Goal: Task Accomplishment & Management: Complete application form

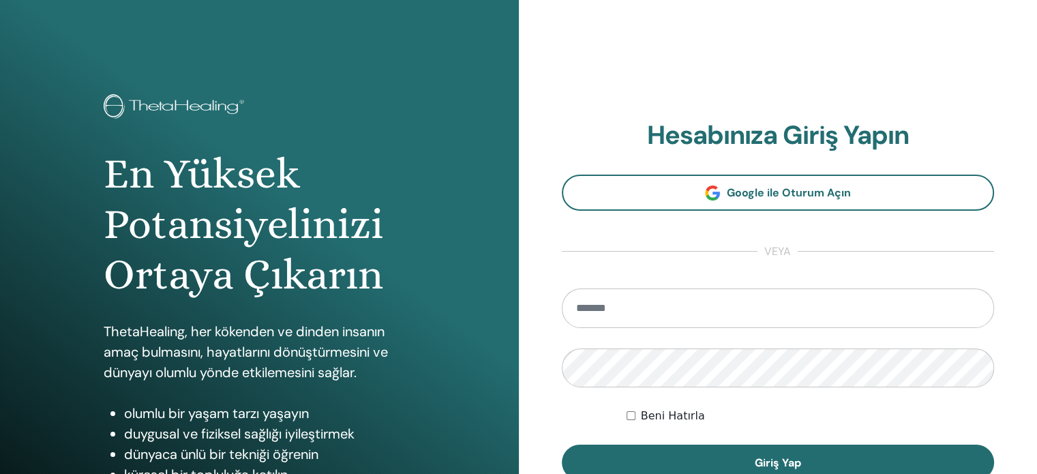
click at [627, 306] on input "email" at bounding box center [778, 308] width 433 height 40
type input "**********"
click at [562, 445] on button "Giriş Yap" at bounding box center [778, 462] width 433 height 35
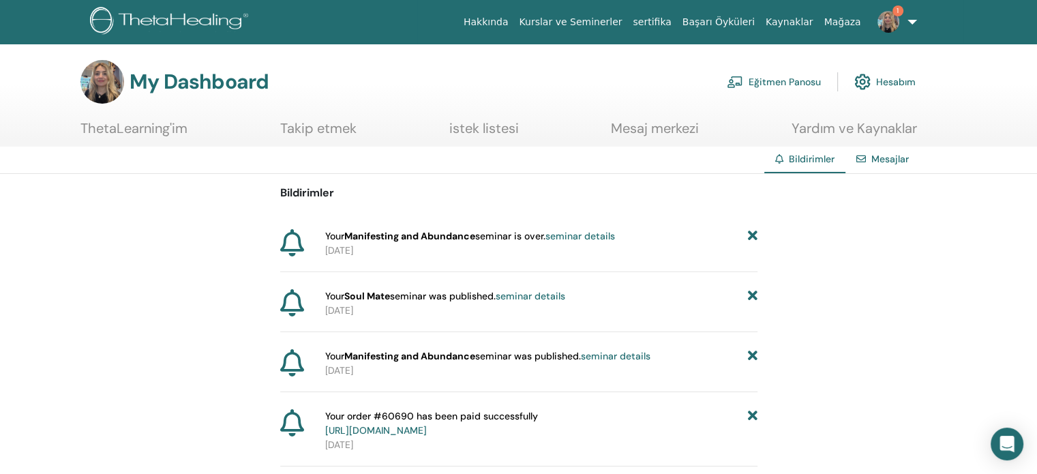
click at [753, 93] on link "Eğitmen Panosu" at bounding box center [774, 82] width 94 height 30
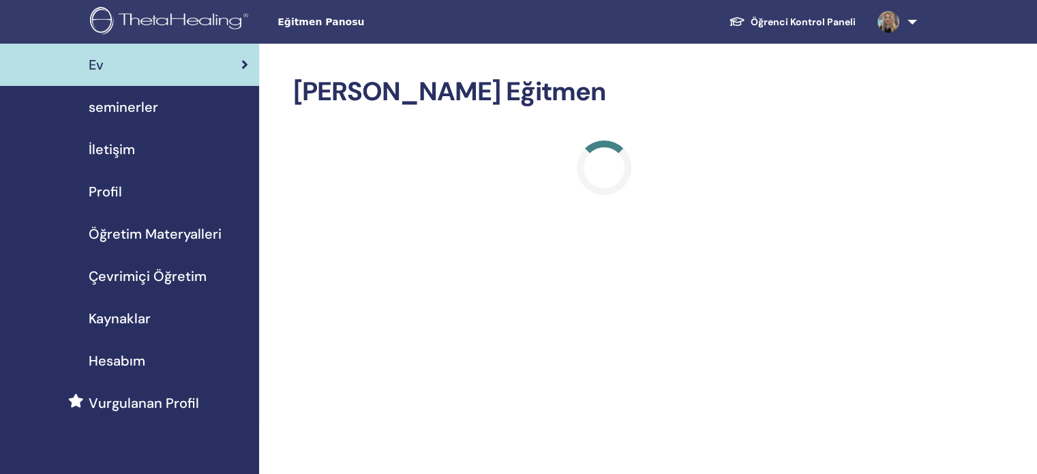
click at [125, 100] on span "seminerler" at bounding box center [124, 107] width 70 height 20
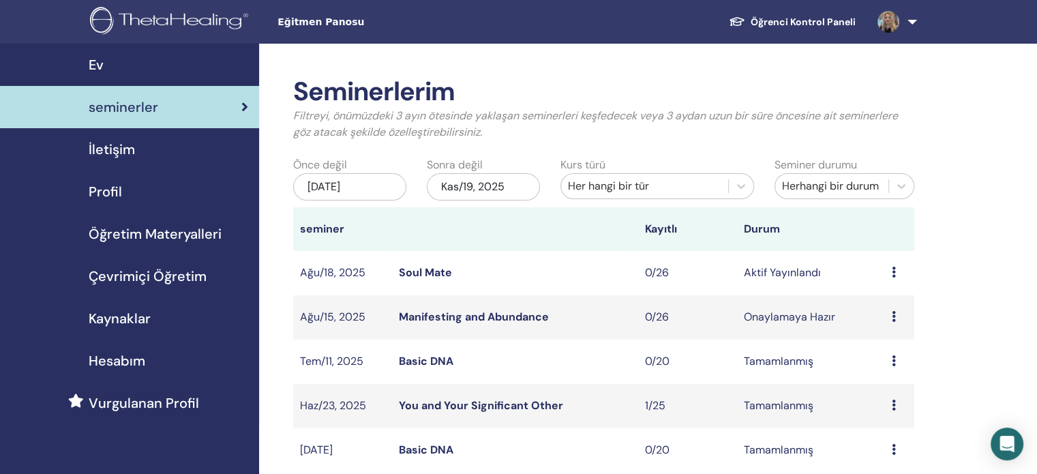
click at [893, 273] on icon at bounding box center [894, 272] width 4 height 11
click at [864, 344] on p "İptal" at bounding box center [888, 346] width 61 height 16
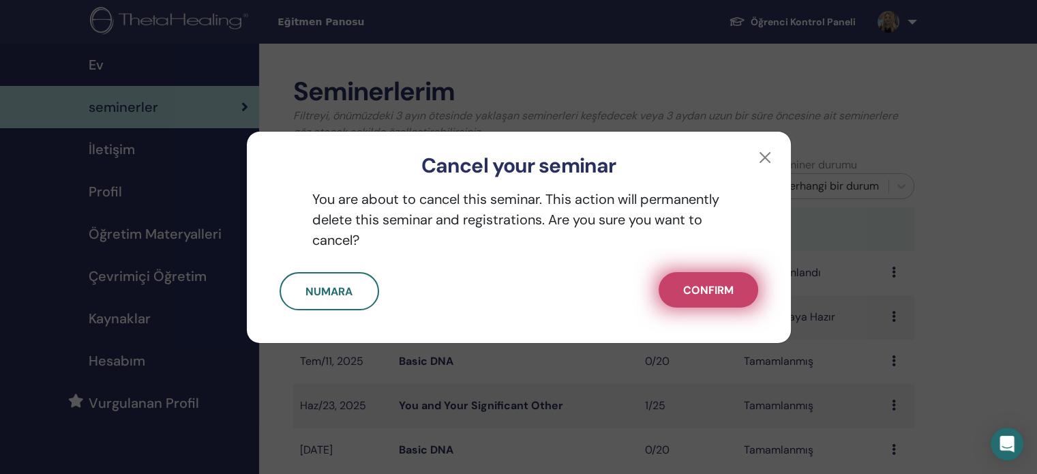
click at [725, 284] on span "Confirm" at bounding box center [708, 290] width 50 height 14
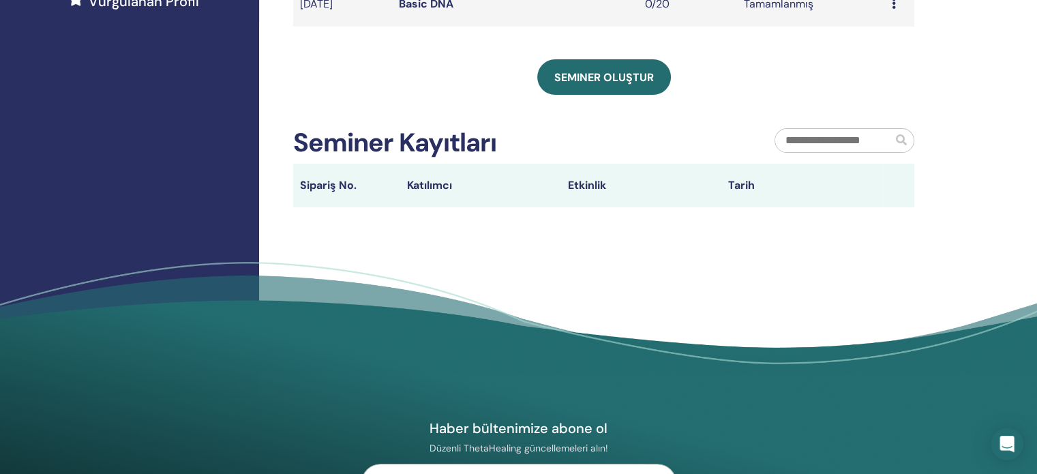
scroll to position [409, 0]
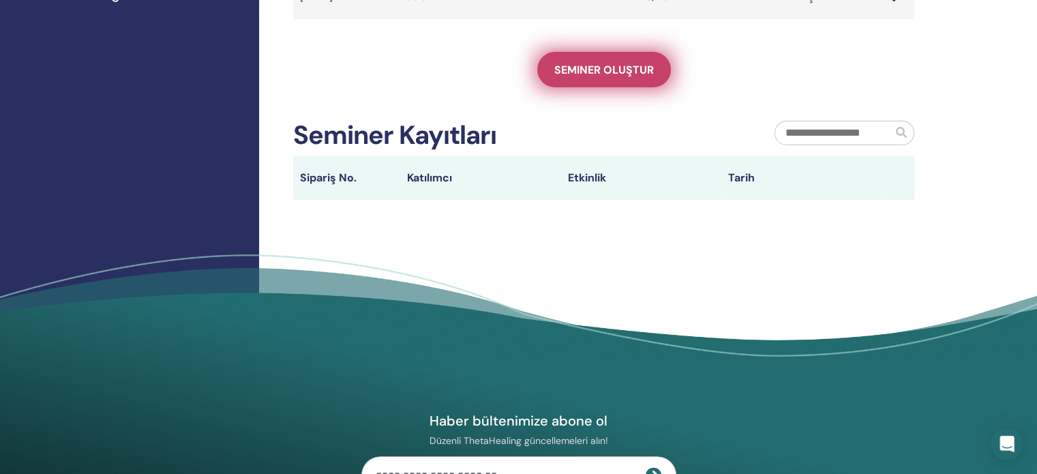
click at [597, 81] on link "Seminer oluştur" at bounding box center [604, 69] width 134 height 35
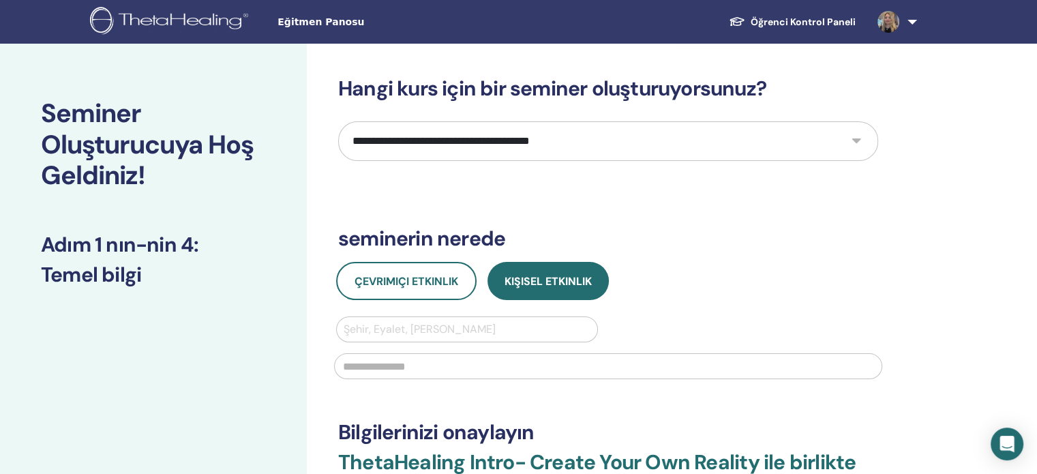
click at [490, 117] on div "**********" at bounding box center [608, 331] width 540 height 510
click at [505, 128] on select "**********" at bounding box center [608, 141] width 540 height 40
select select "*"
click at [338, 121] on select "**********" at bounding box center [608, 141] width 540 height 40
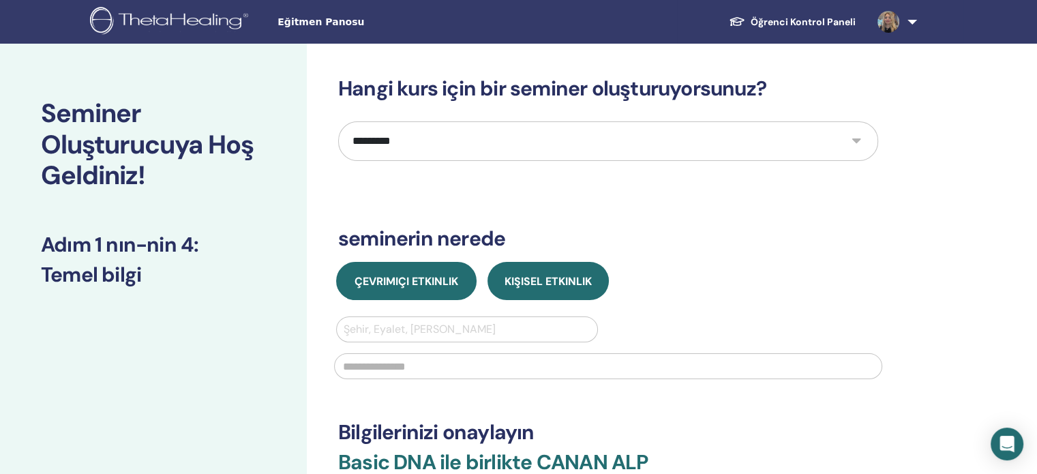
click at [406, 291] on button "Çevrimiçi Etkinlik" at bounding box center [406, 281] width 140 height 38
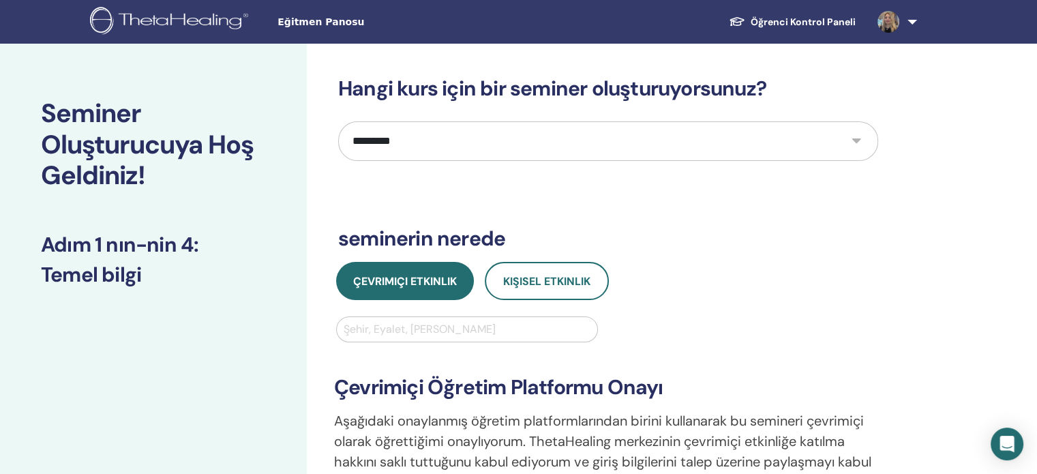
click at [430, 327] on div at bounding box center [467, 329] width 247 height 19
type input "********"
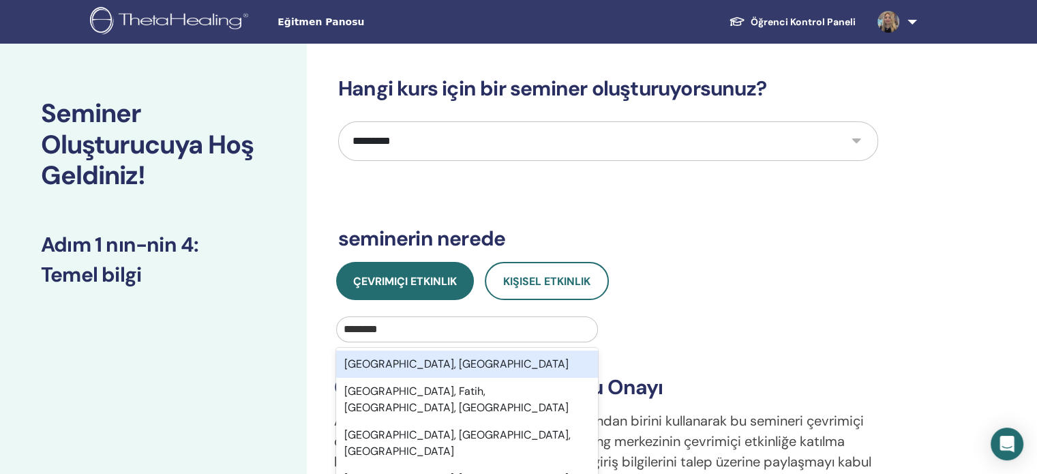
click at [417, 361] on div "Istanbul, TUR" at bounding box center [467, 364] width 262 height 27
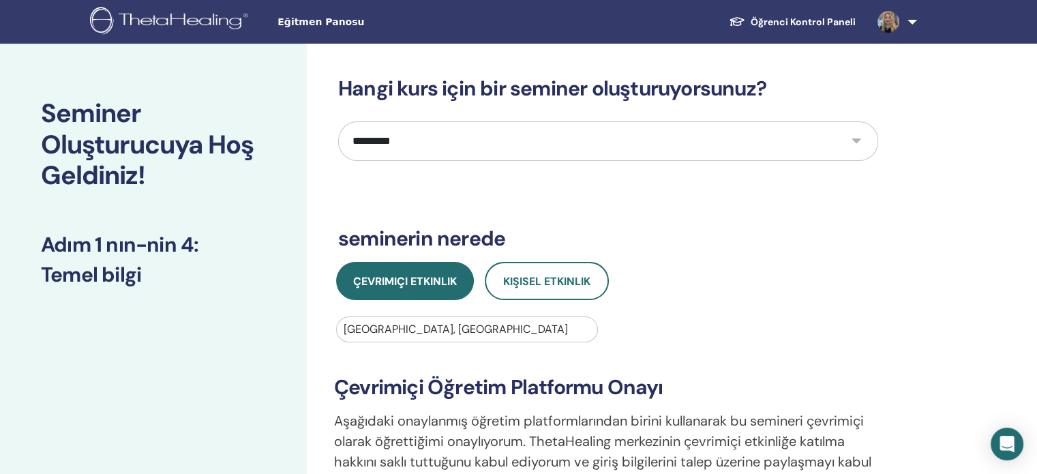
scroll to position [273, 0]
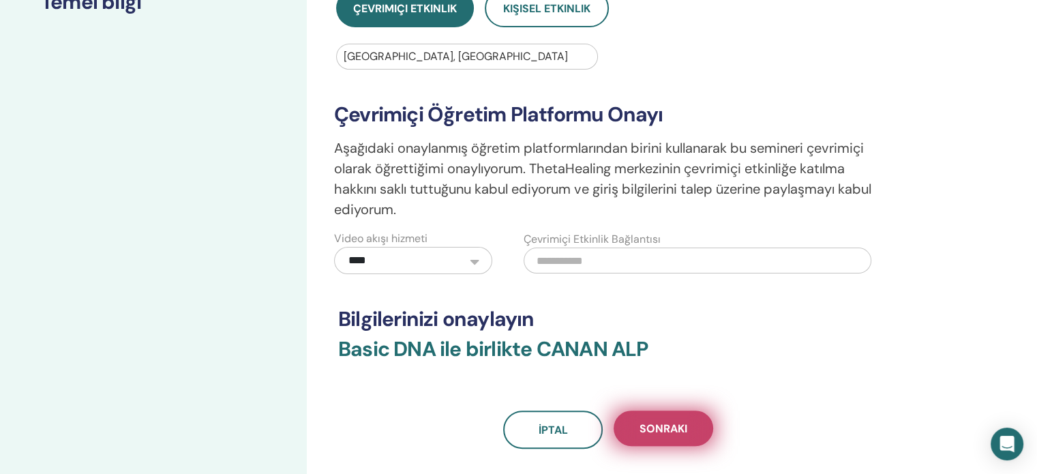
click at [677, 439] on button "Sonraki" at bounding box center [664, 428] width 100 height 35
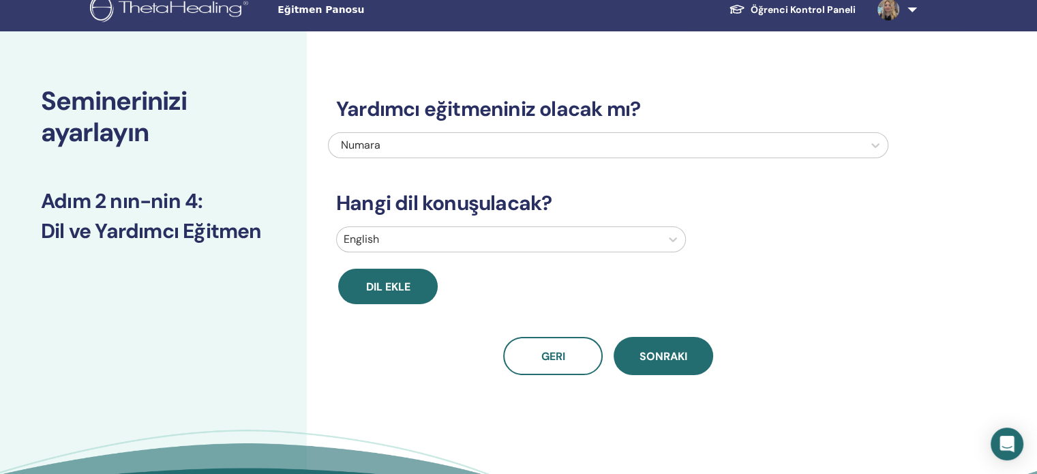
scroll to position [0, 0]
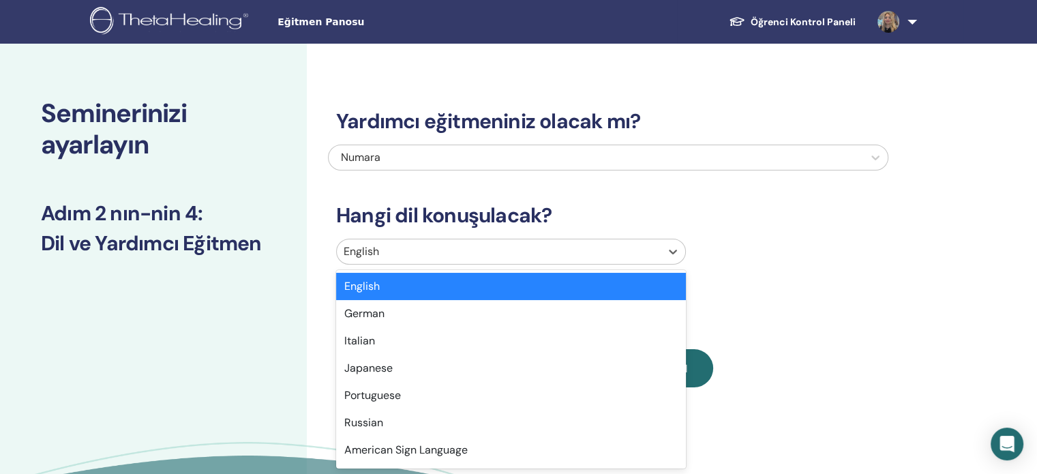
click at [424, 251] on div at bounding box center [499, 251] width 310 height 19
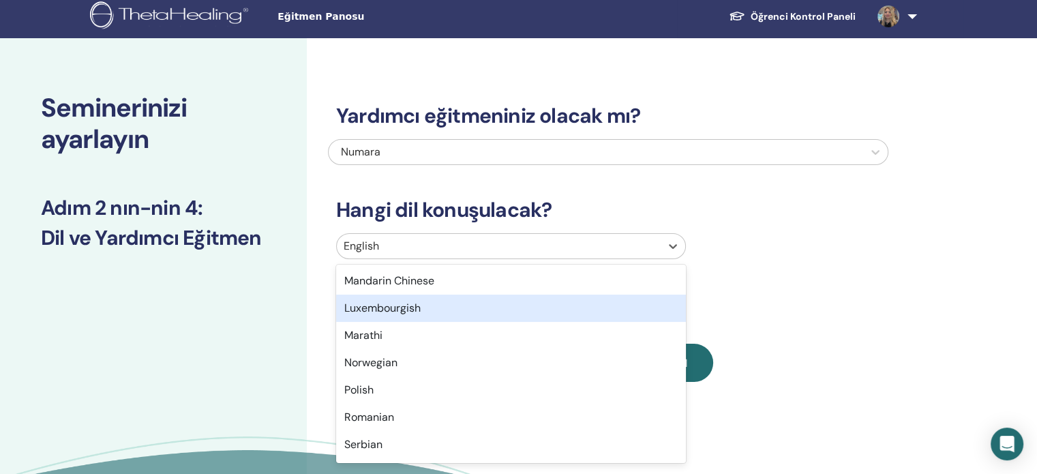
scroll to position [1089, 0]
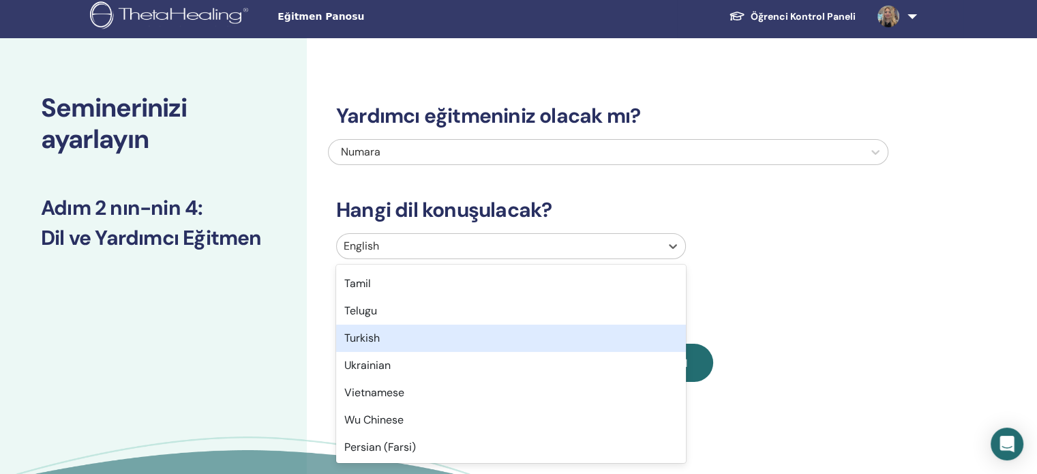
click at [385, 342] on div "Turkish" at bounding box center [511, 338] width 350 height 27
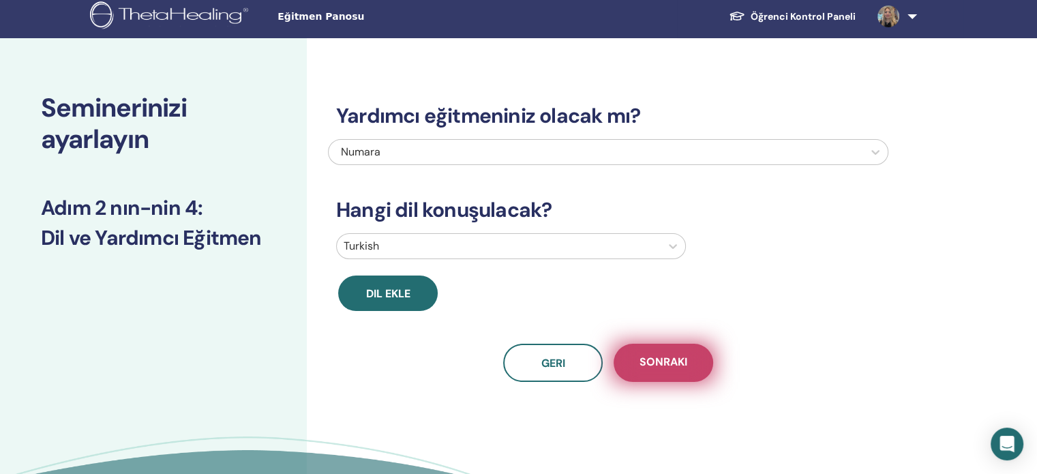
click at [682, 361] on span "Sonraki" at bounding box center [664, 363] width 48 height 17
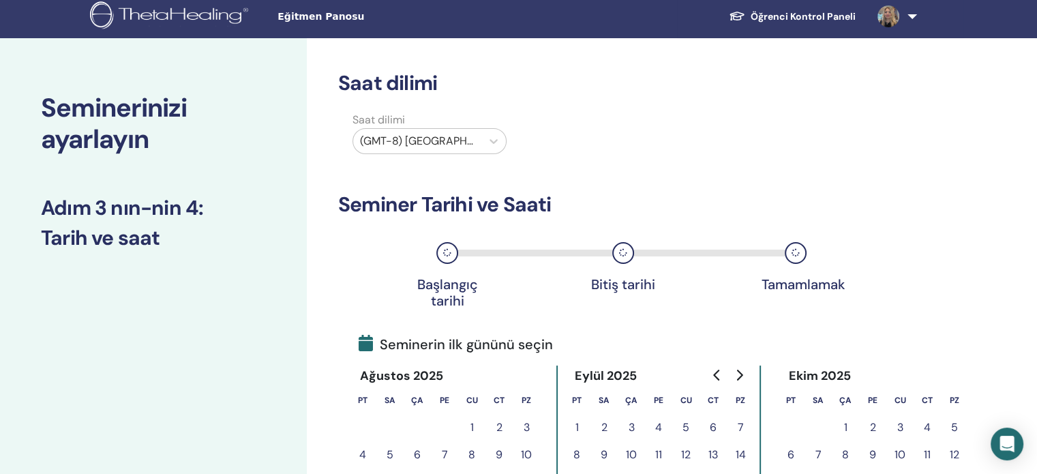
click at [439, 133] on div at bounding box center [417, 141] width 115 height 19
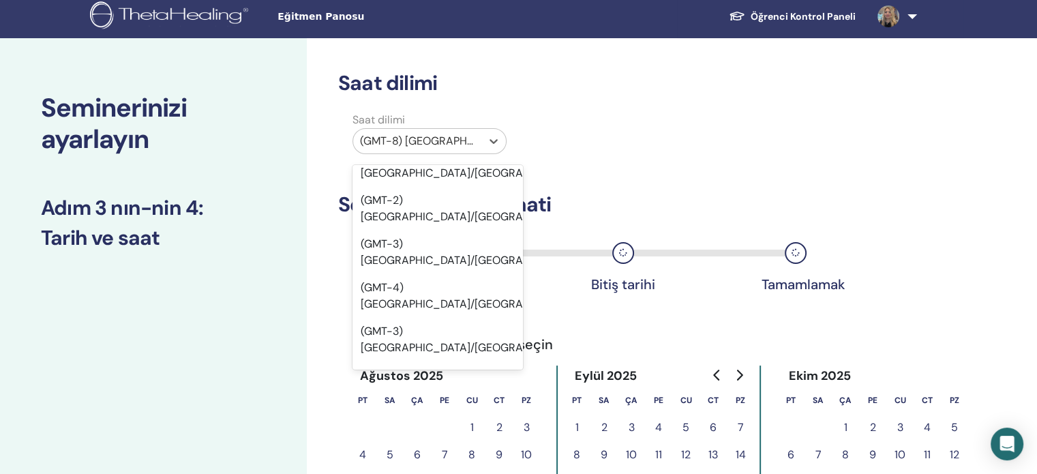
scroll to position [17909, 0]
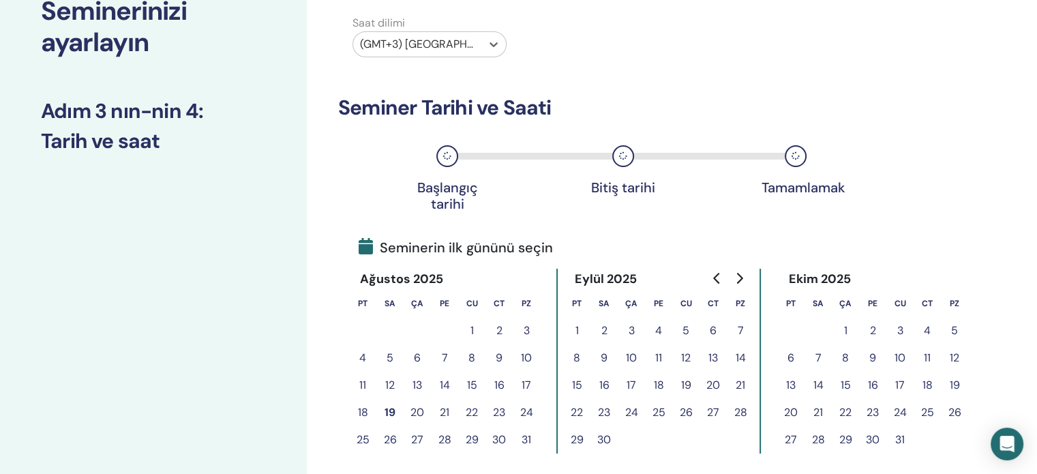
scroll to position [142, 0]
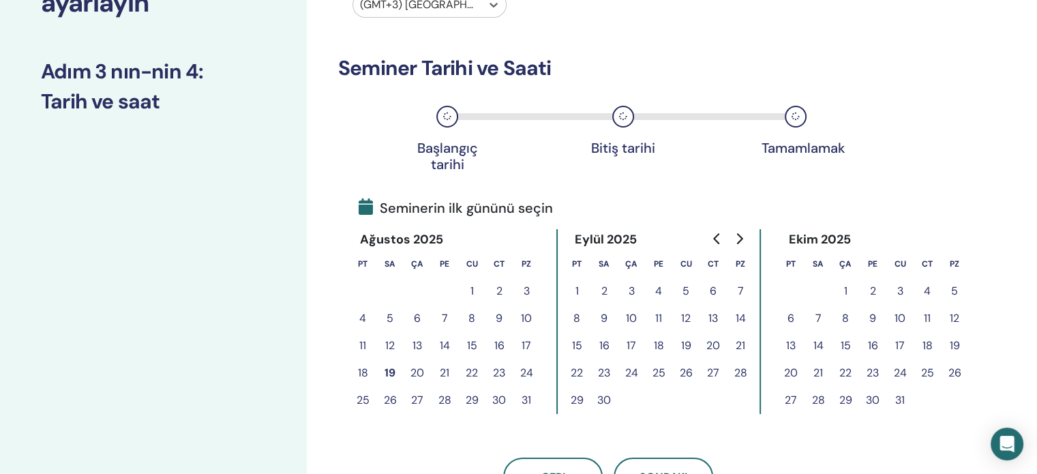
click at [475, 401] on button "29" at bounding box center [471, 400] width 27 height 27
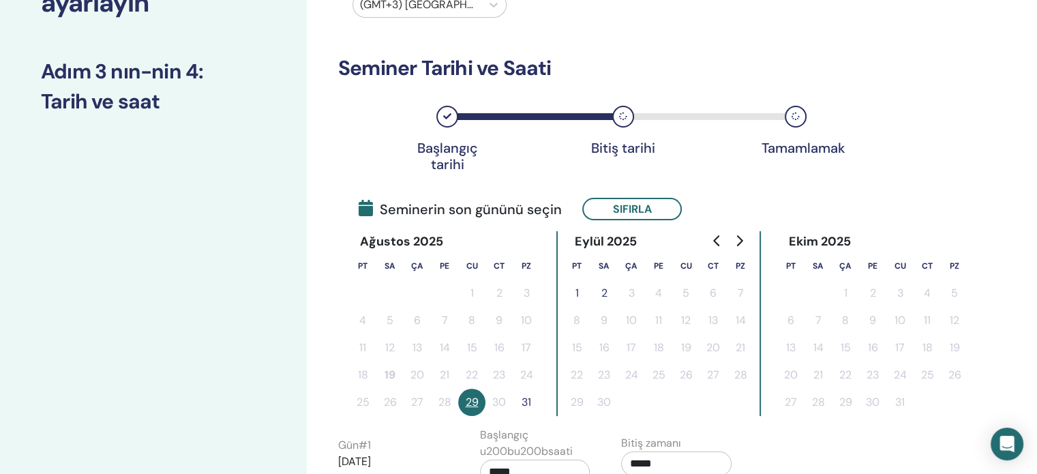
click at [529, 399] on button "31" at bounding box center [526, 402] width 27 height 27
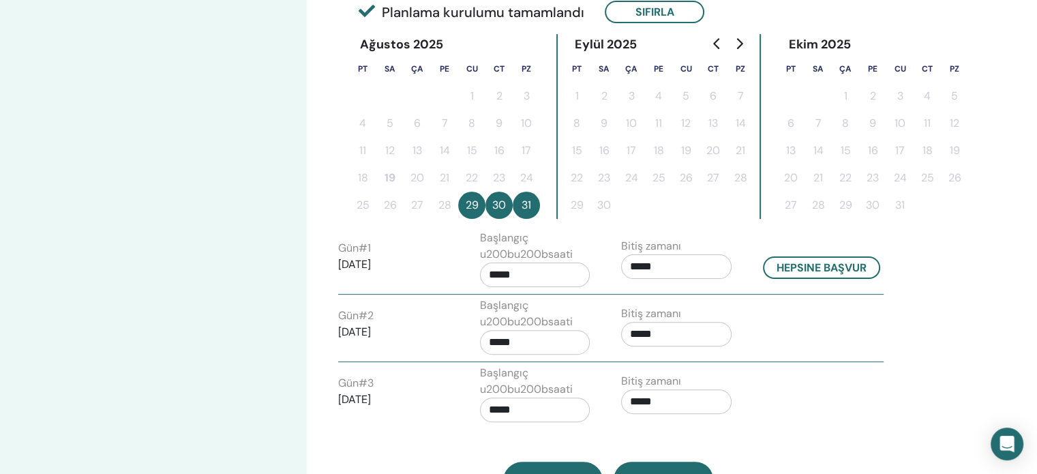
scroll to position [483, 0]
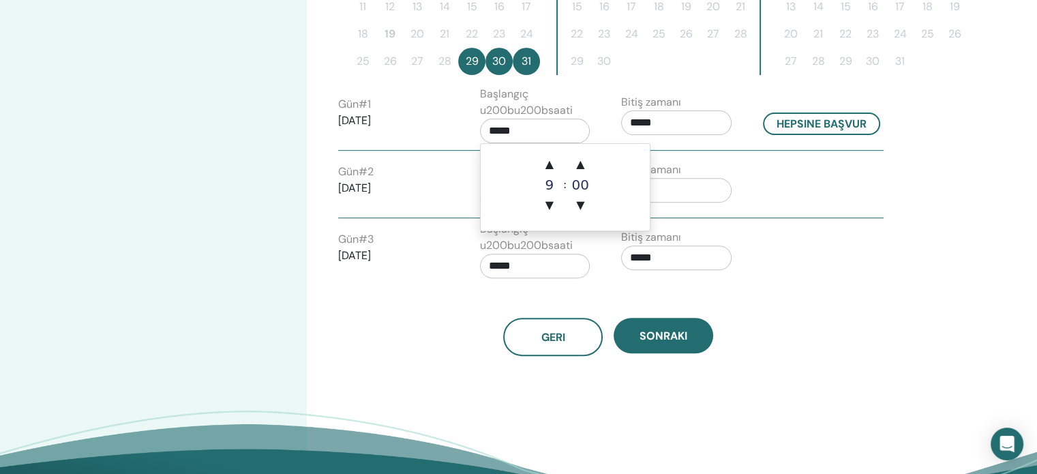
click at [520, 128] on input "*****" at bounding box center [535, 131] width 110 height 25
click at [880, 232] on div "Gün # 3 2025/08/31 Başlangıç u200bu200bsaati ***** Bitiş zamanı *****" at bounding box center [611, 253] width 566 height 64
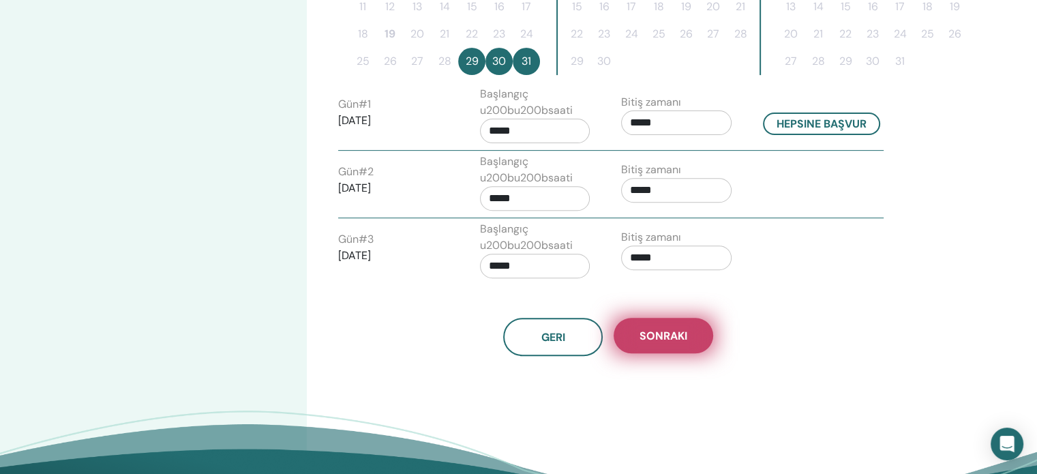
click at [669, 333] on span "Sonraki" at bounding box center [664, 336] width 48 height 14
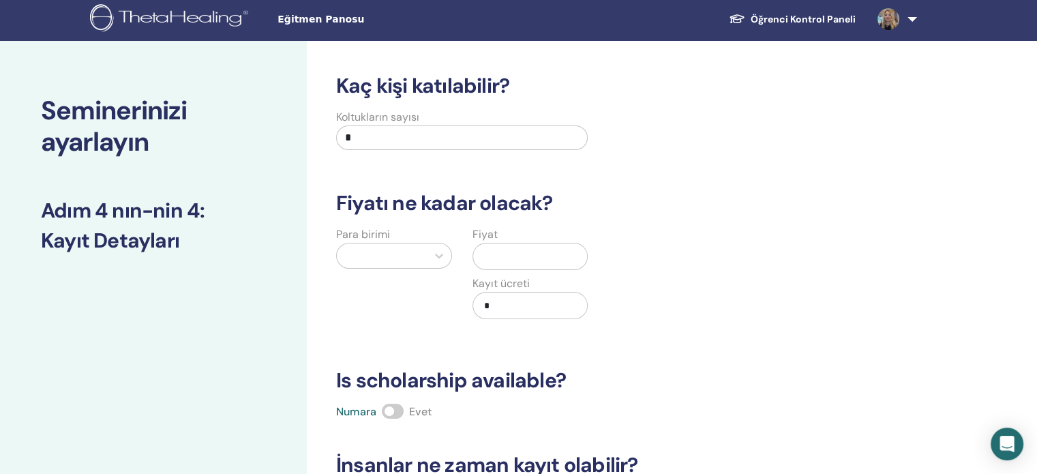
scroll to position [0, 0]
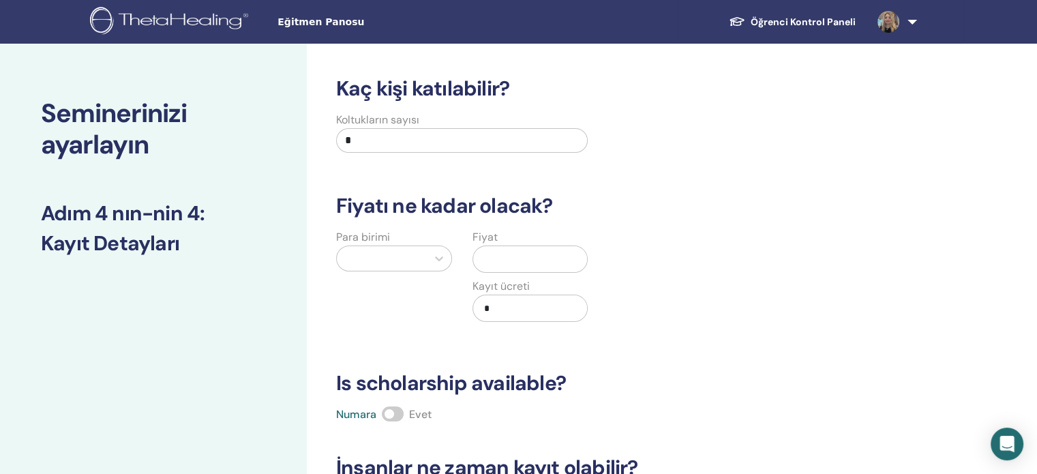
click at [405, 136] on input "*" at bounding box center [462, 140] width 252 height 25
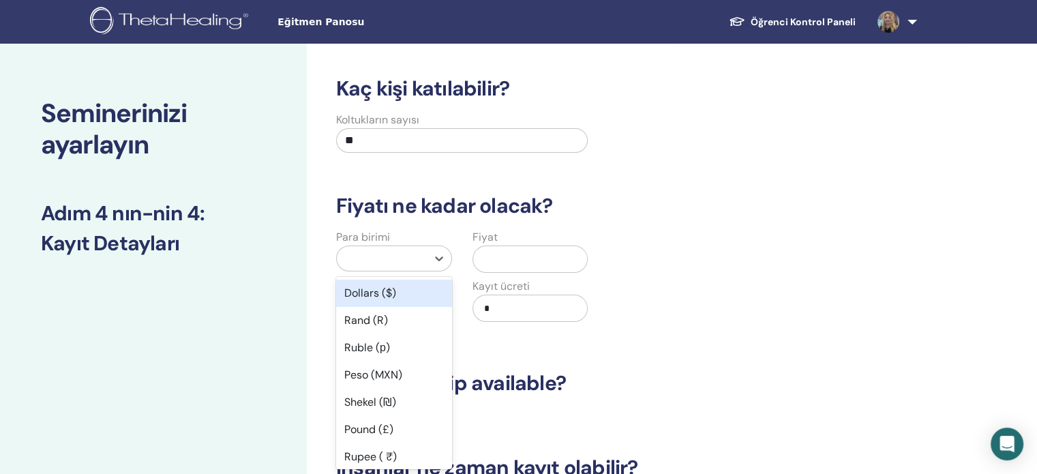
click at [404, 264] on div at bounding box center [382, 258] width 76 height 19
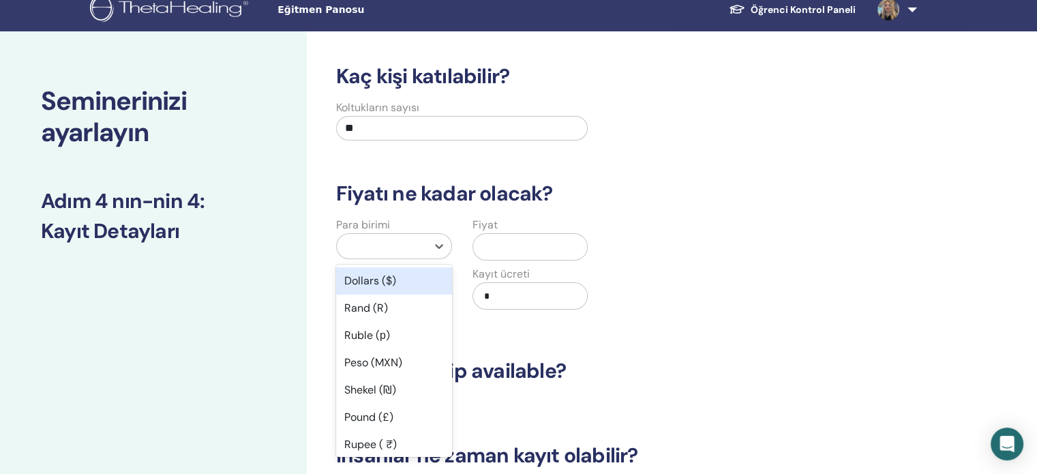
click at [400, 283] on div "Dollars ($)" at bounding box center [394, 280] width 116 height 27
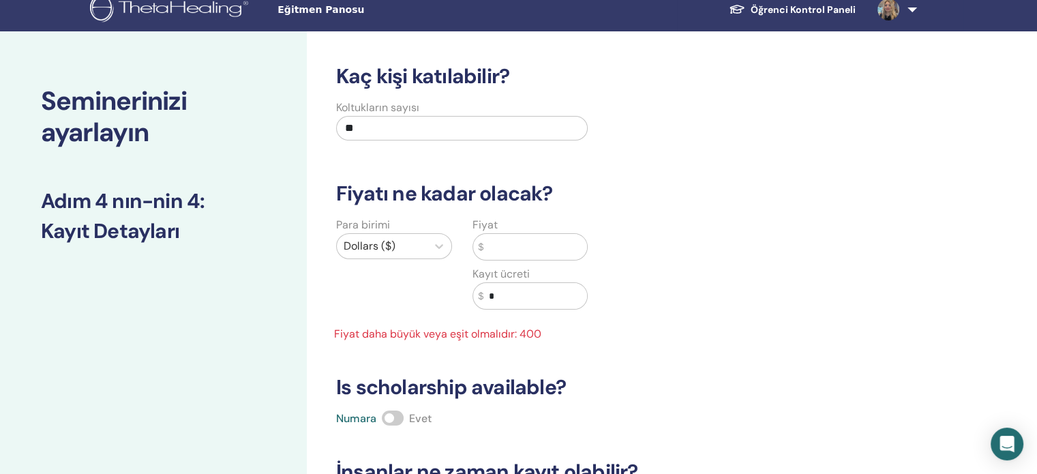
click at [368, 122] on input "**" at bounding box center [462, 128] width 252 height 25
type input "*"
type input "**"
click at [436, 182] on h3 "Fiyatı ne kadar olacak?" at bounding box center [608, 193] width 561 height 25
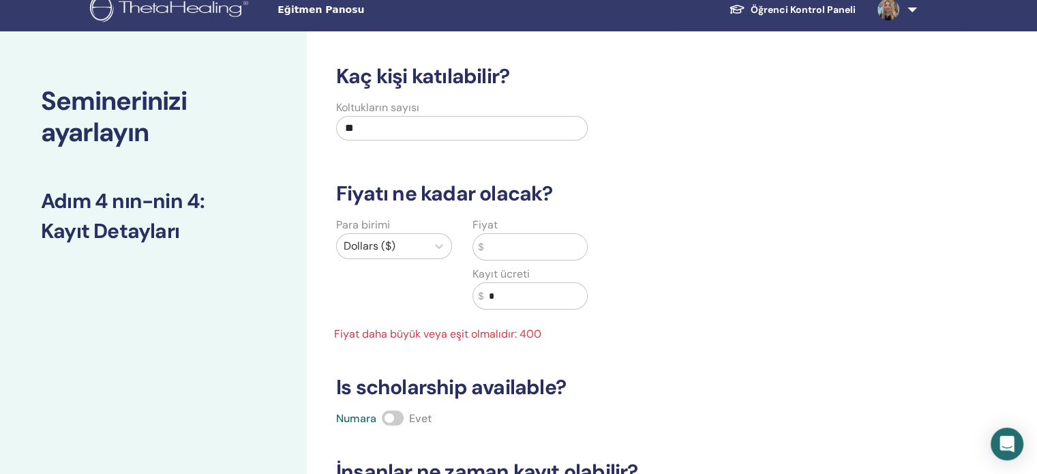
click at [505, 248] on input "text" at bounding box center [536, 247] width 104 height 26
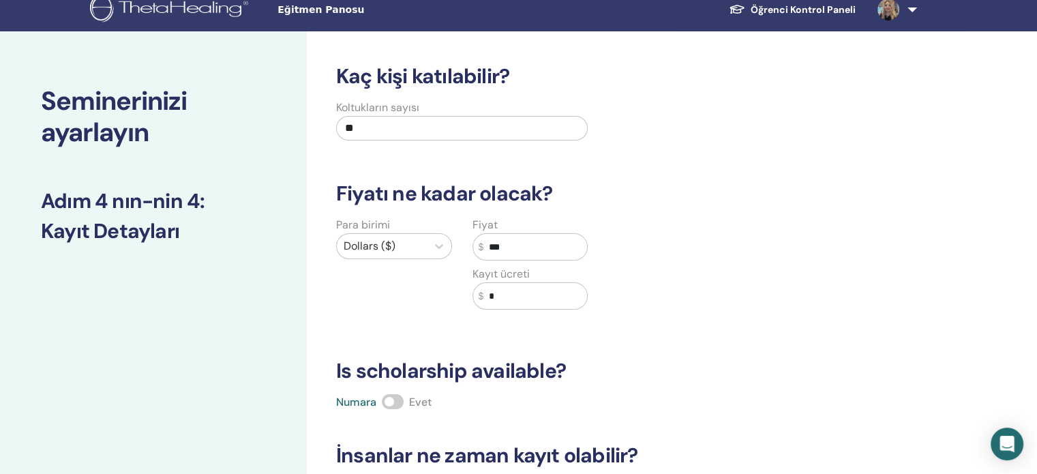
type input "***"
click at [670, 290] on div "Para birimi Dollars ($) Fiyat $ *** Kayıt ücreti $ *" at bounding box center [598, 271] width 561 height 109
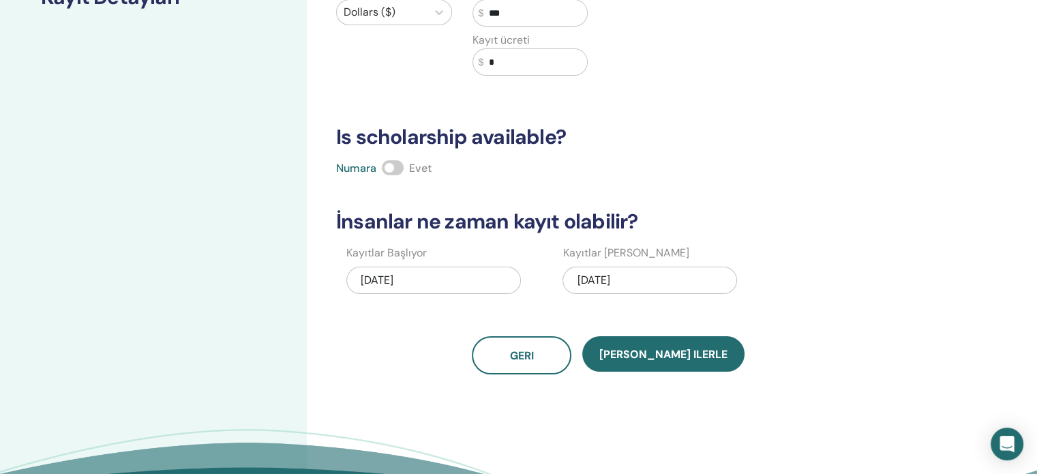
scroll to position [341, 0]
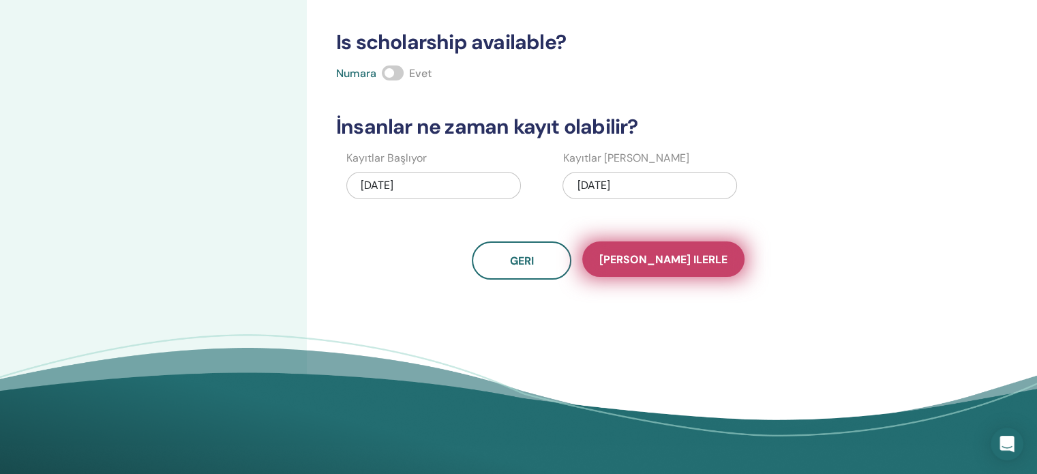
click at [707, 258] on button "Kaydet ilerle" at bounding box center [663, 258] width 162 height 35
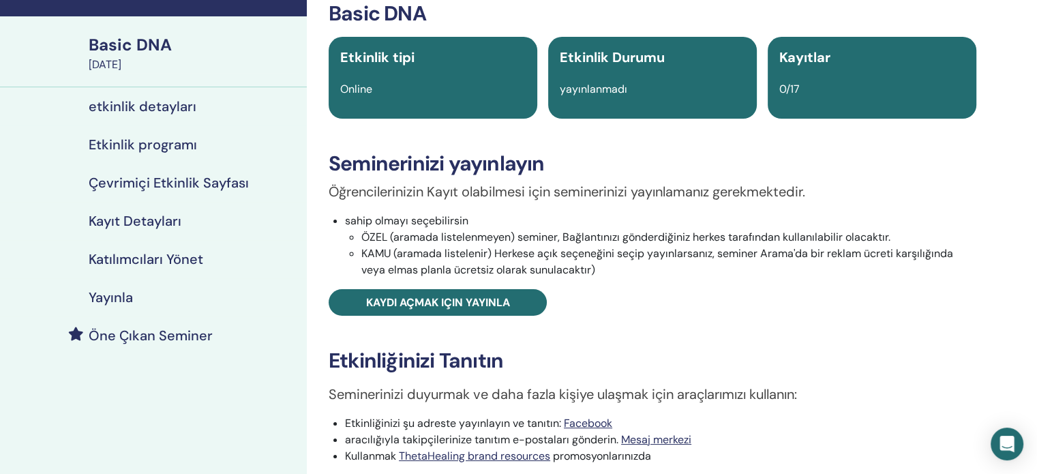
scroll to position [68, 0]
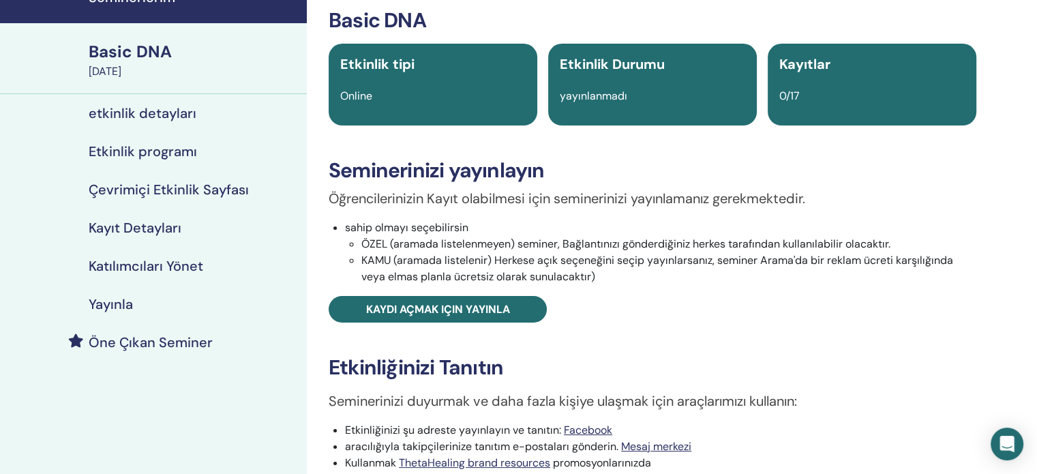
click at [113, 300] on h4 "Yayınla" at bounding box center [111, 304] width 44 height 16
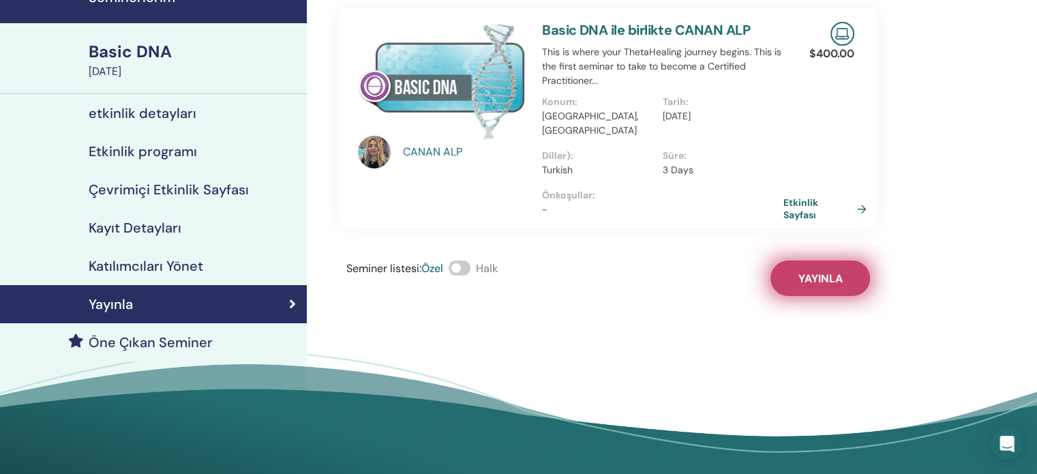
click at [827, 271] on span "Yayınla" at bounding box center [821, 278] width 44 height 14
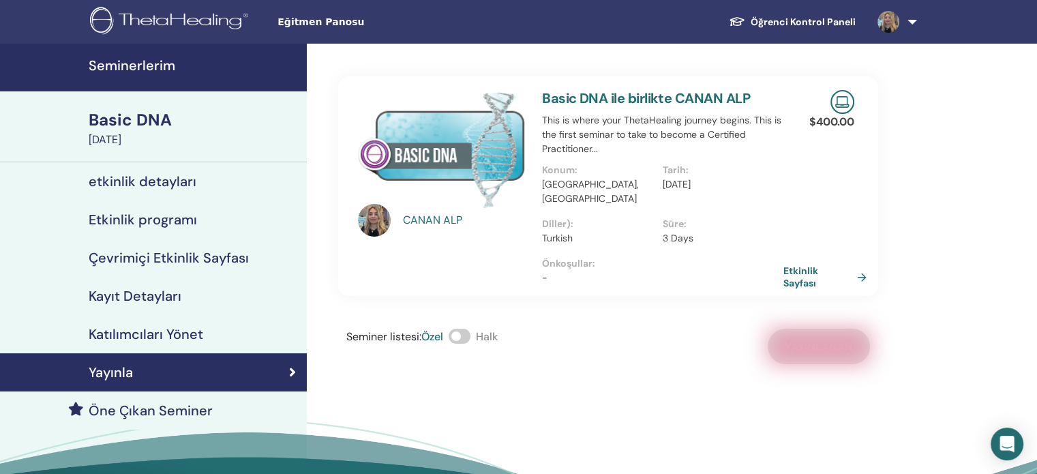
click at [120, 371] on h4 "Yayınla" at bounding box center [111, 372] width 44 height 16
click at [905, 6] on link at bounding box center [895, 22] width 56 height 44
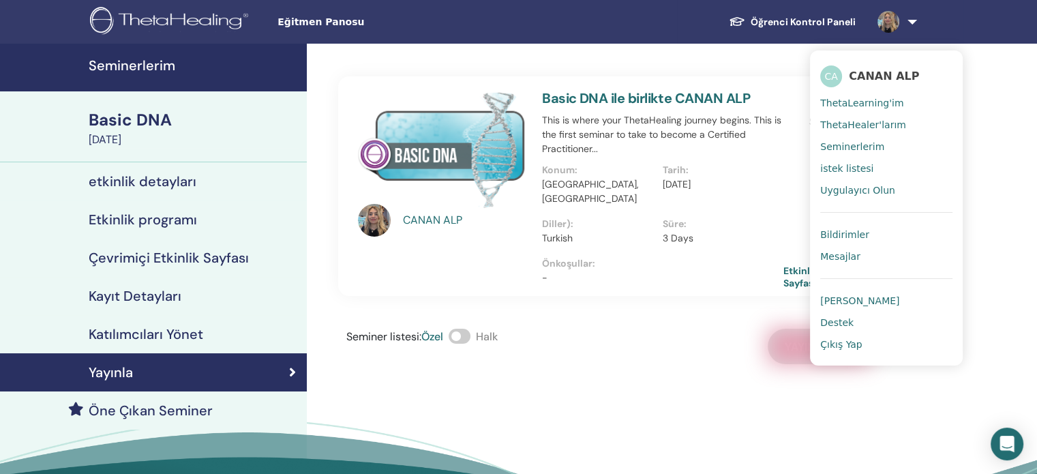
click at [885, 106] on span "ThetaLearning'im" at bounding box center [861, 103] width 83 height 12
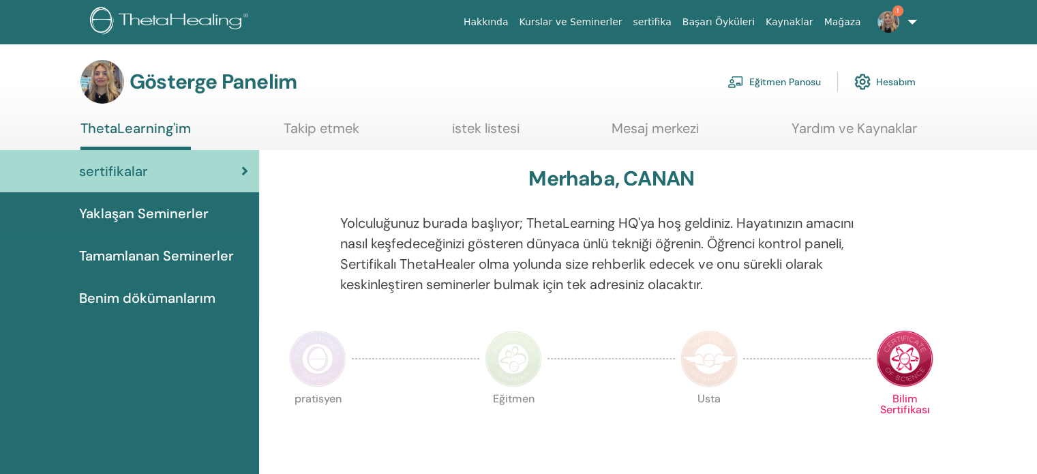
click at [812, 88] on font "Eğitmen Panosu" at bounding box center [786, 81] width 72 height 13
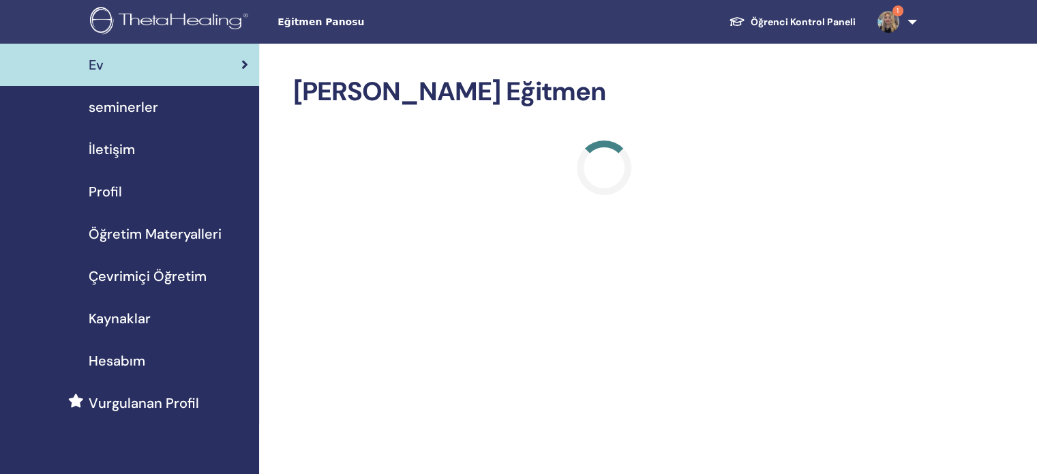
click at [904, 16] on span "1" at bounding box center [888, 21] width 33 height 11
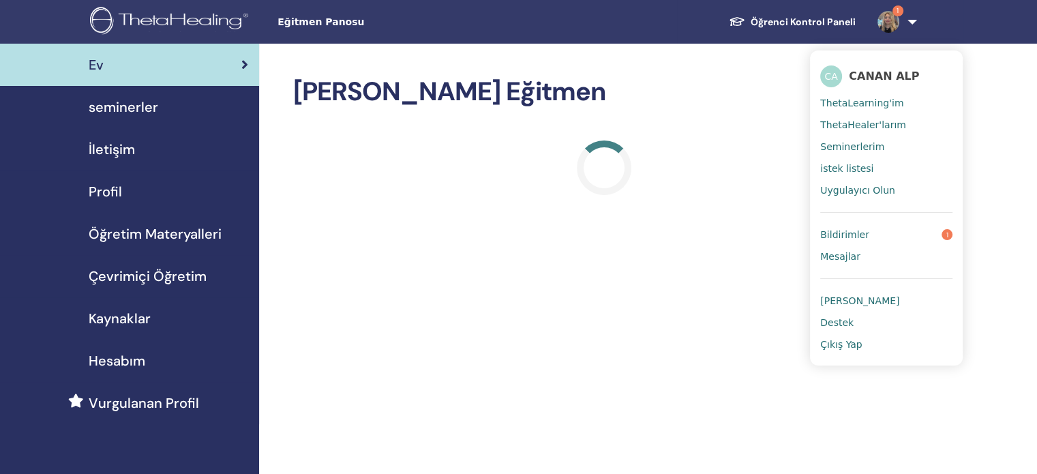
click at [891, 238] on link "Bildirimler 1" at bounding box center [886, 235] width 132 height 22
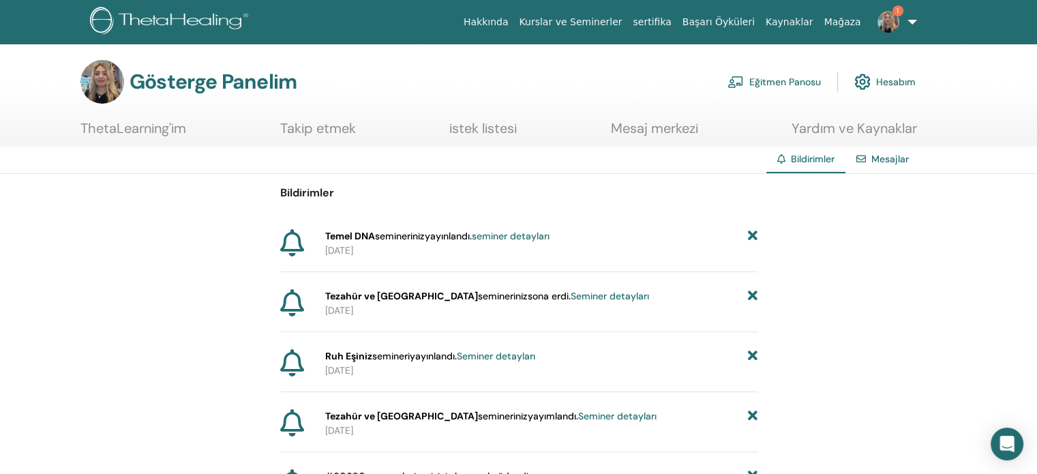
click at [907, 16] on link "1" at bounding box center [895, 22] width 56 height 44
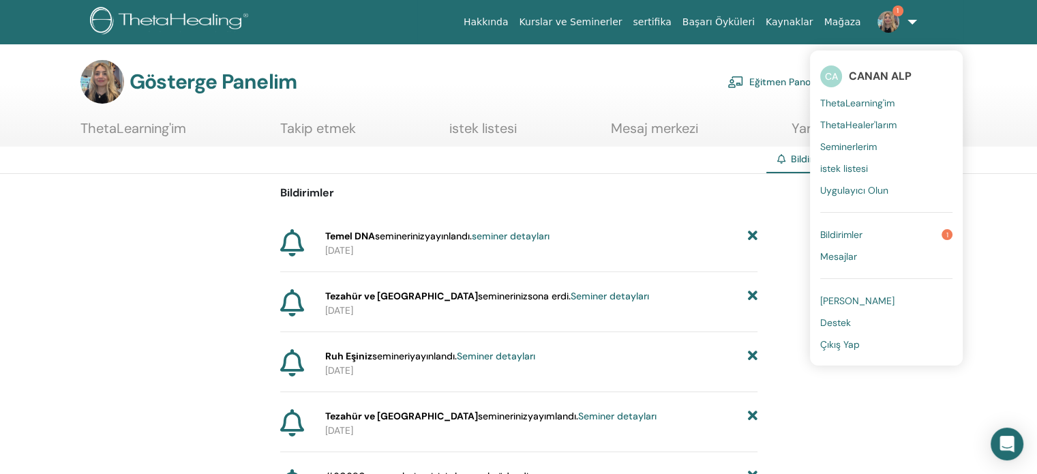
click at [879, 233] on link "Bildirimler 1" at bounding box center [886, 235] width 132 height 22
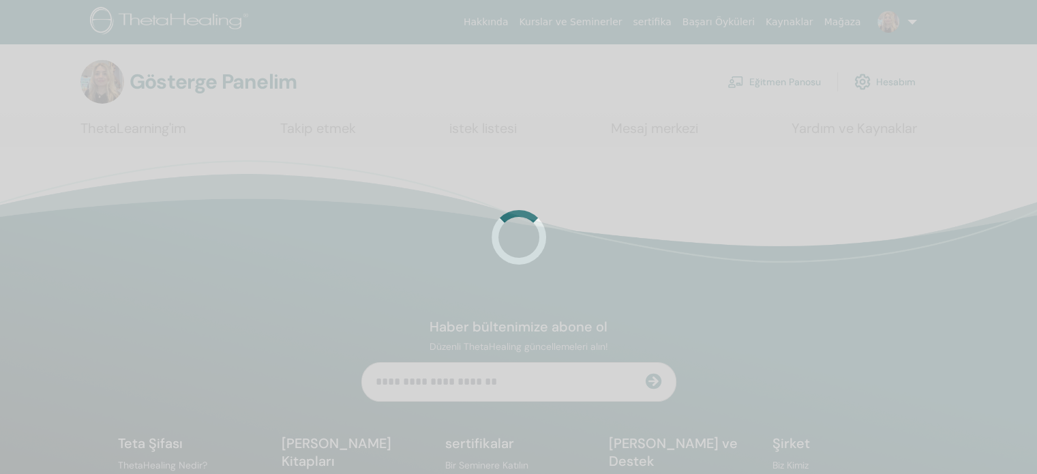
drag, startPoint x: 0, startPoint y: 0, endPoint x: 910, endPoint y: 27, distance: 910.9
click at [910, 27] on link at bounding box center [895, 22] width 56 height 44
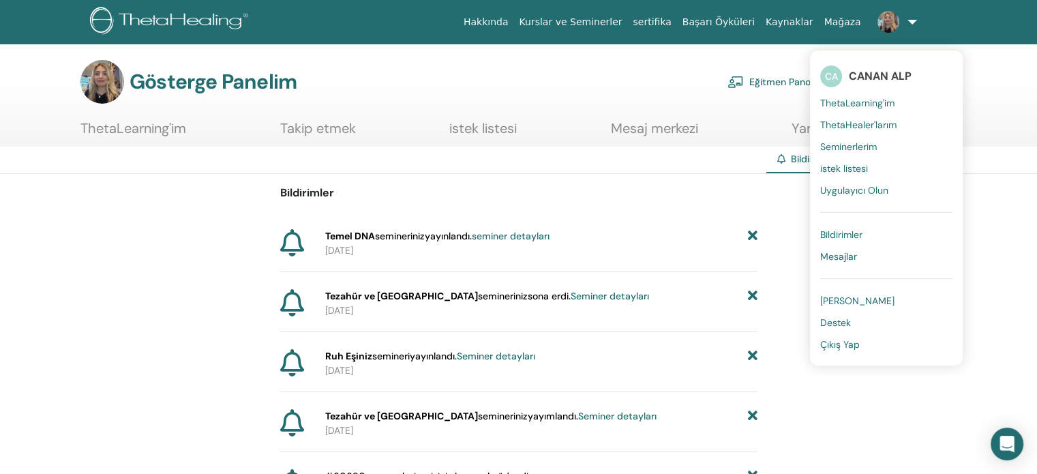
click at [842, 348] on font "Çıkış Yap" at bounding box center [840, 344] width 40 height 12
